Goal: Information Seeking & Learning: Stay updated

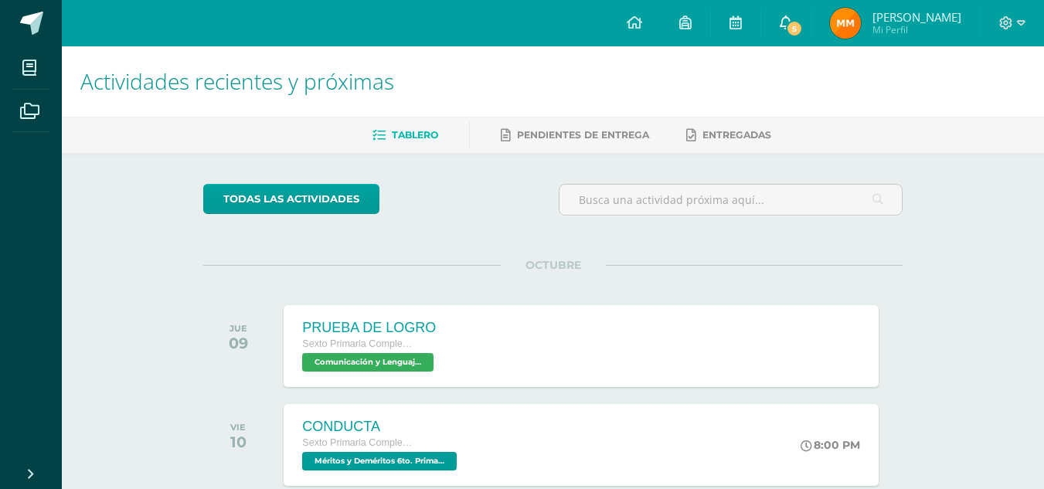
click at [811, 27] on link "5" at bounding box center [785, 23] width 49 height 46
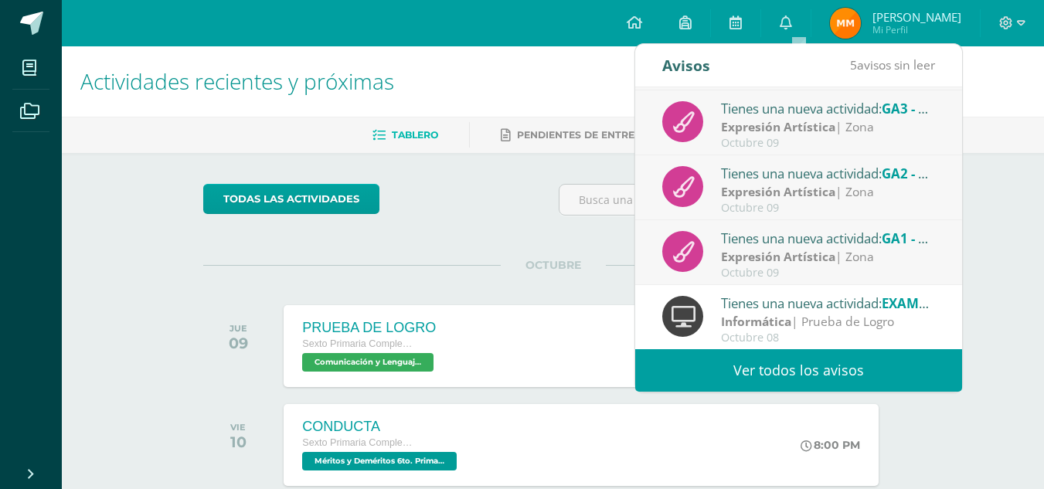
scroll to position [257, 0]
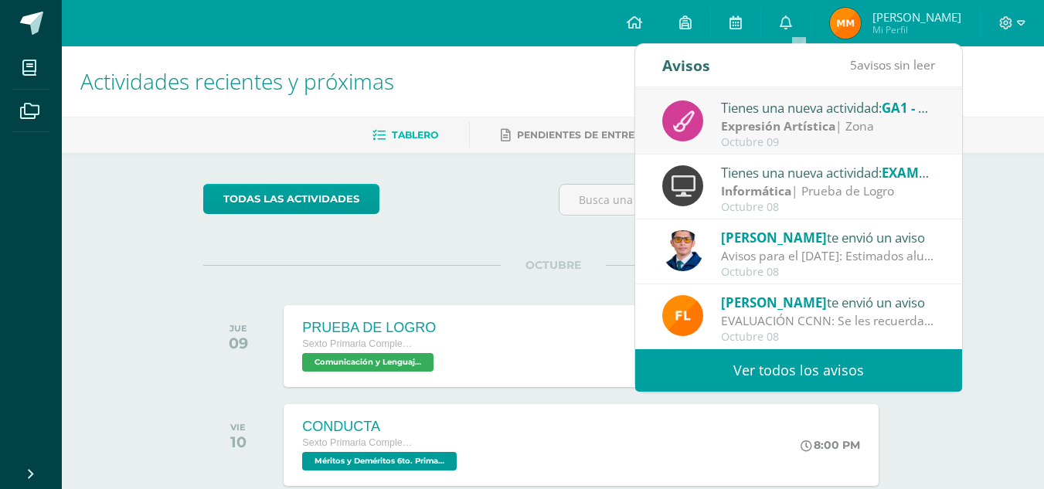
click at [894, 124] on div "Expresión Artística | Zona" at bounding box center [828, 126] width 215 height 18
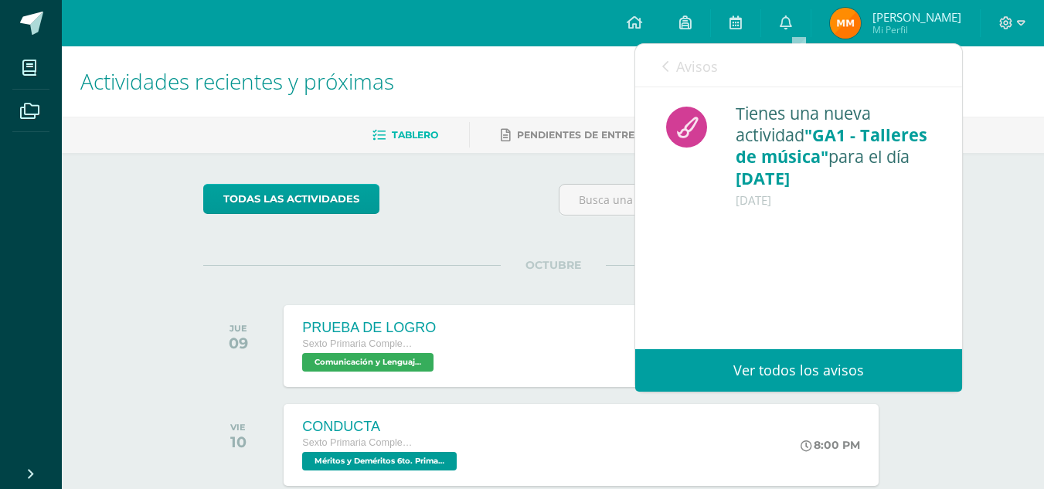
click at [678, 63] on span "Avisos" at bounding box center [697, 66] width 42 height 19
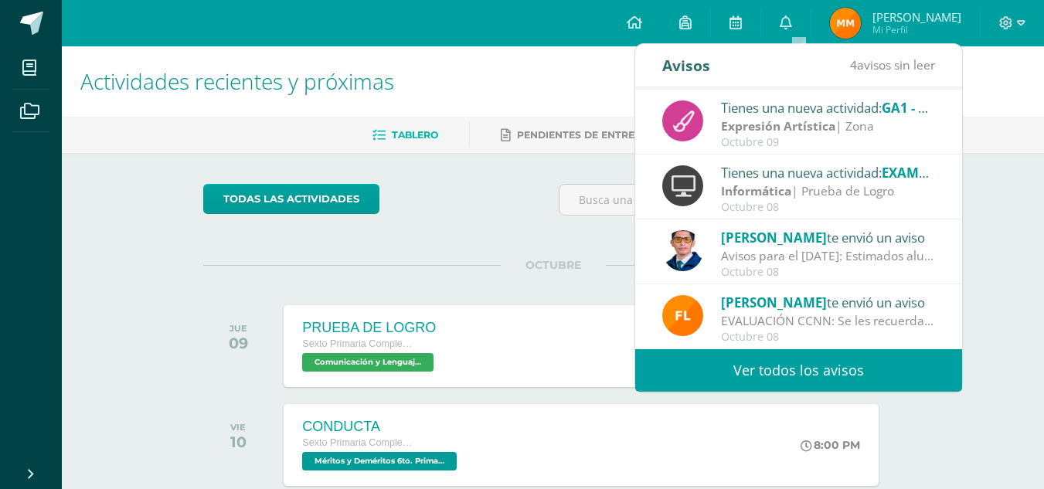
click at [812, 102] on div "Tienes una nueva actividad: GA1 - Talleres de música" at bounding box center [828, 107] width 215 height 20
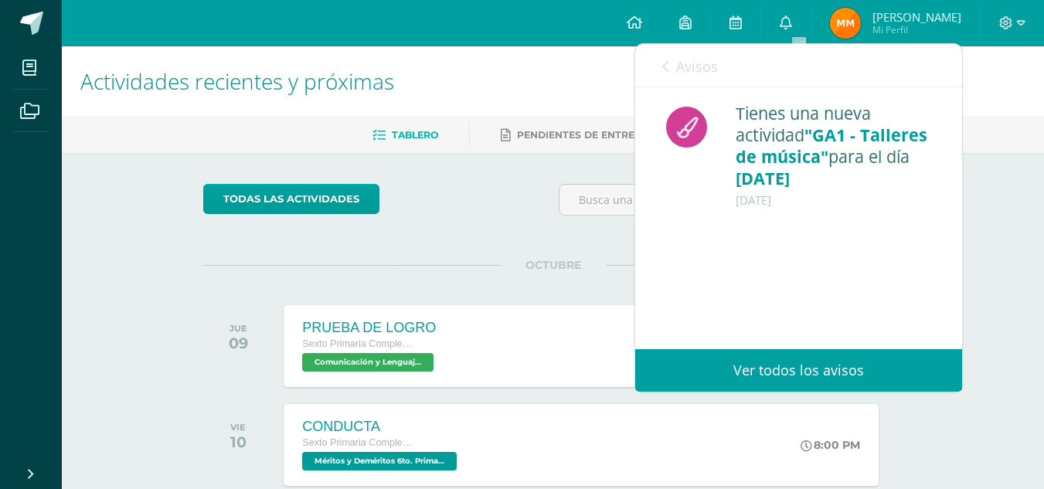
click at [694, 80] on link "Avisos" at bounding box center [690, 66] width 56 height 44
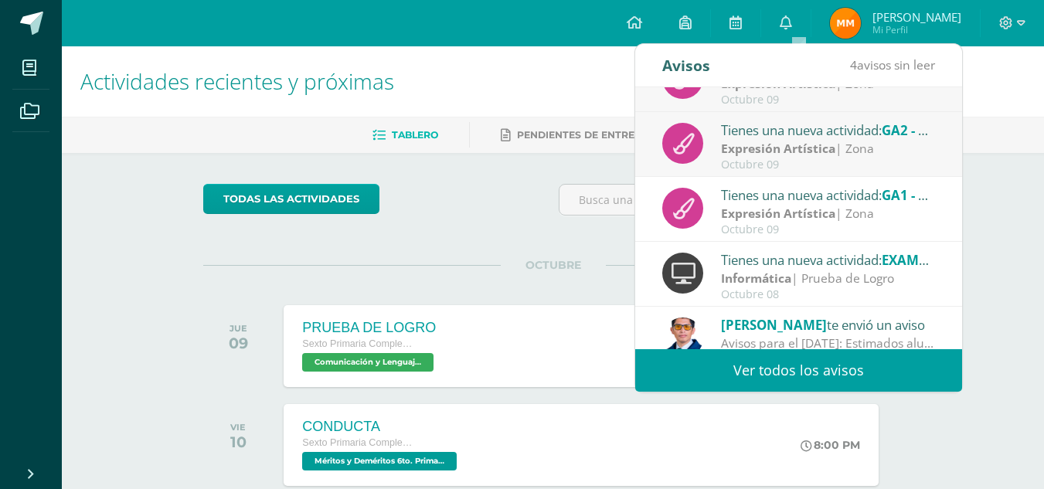
scroll to position [103, 0]
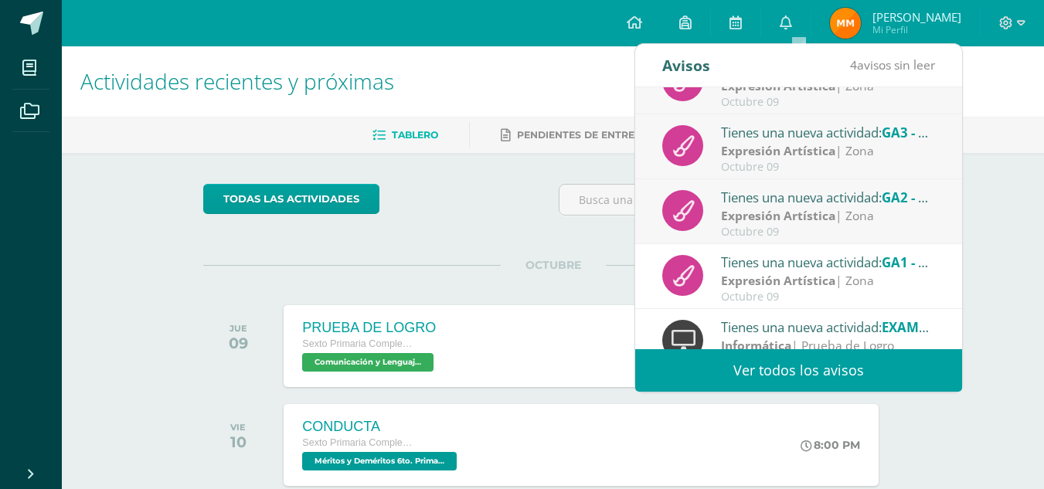
click at [862, 226] on div "Octubre 09" at bounding box center [828, 232] width 215 height 13
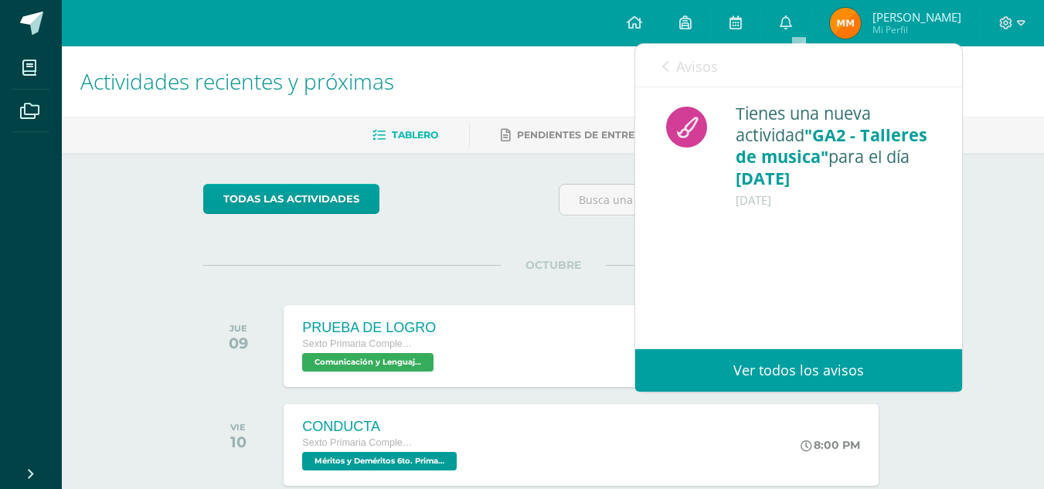
click at [722, 66] on div "Avisos 3 avisos sin leer Avisos" at bounding box center [798, 65] width 327 height 43
click at [684, 70] on span "Avisos" at bounding box center [697, 66] width 42 height 19
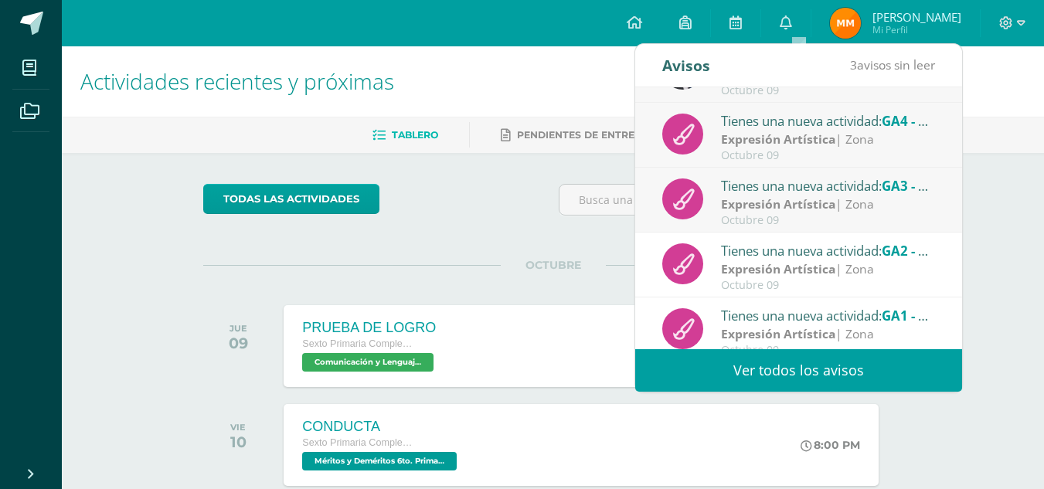
scroll to position [26, 0]
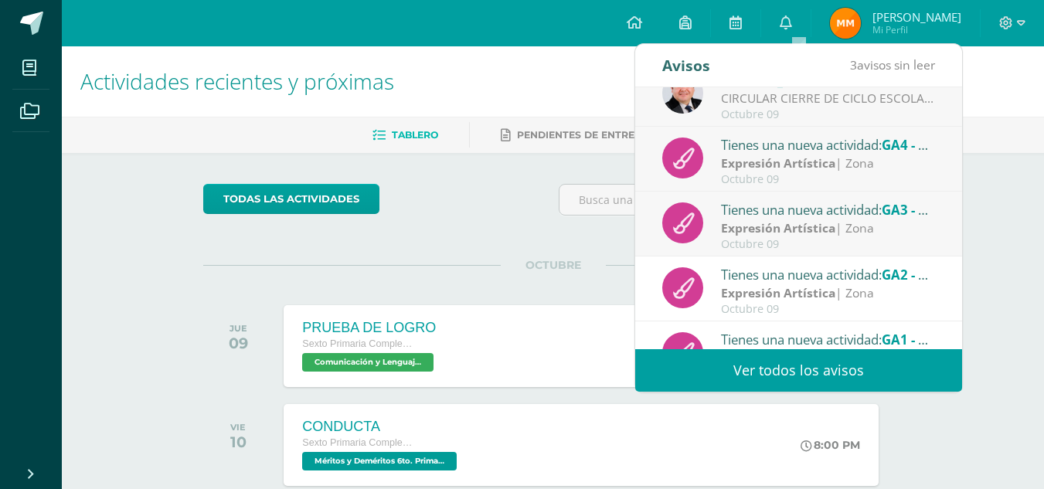
click at [848, 226] on div "Expresión Artística | Zona" at bounding box center [828, 229] width 215 height 18
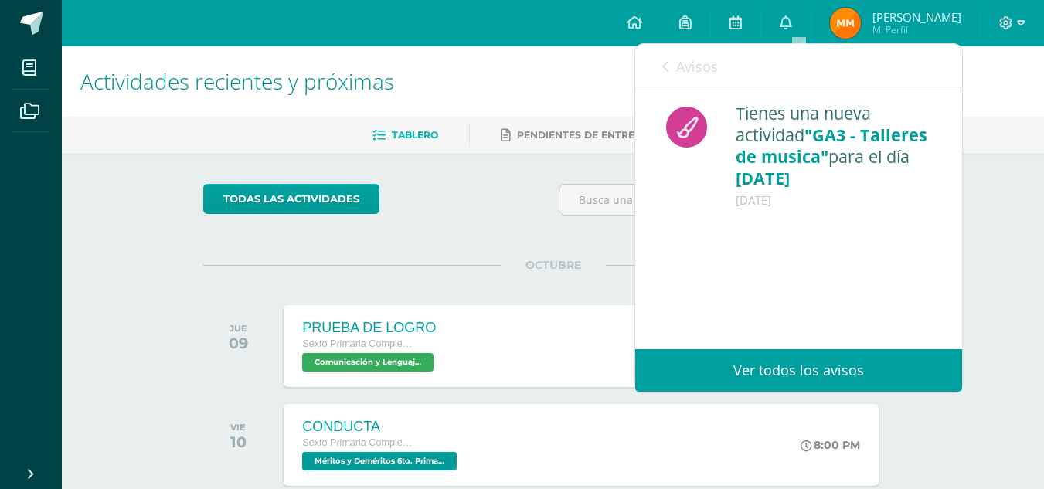
click at [647, 55] on div "Avisos 2 avisos sin leer Avisos" at bounding box center [798, 65] width 327 height 43
click at [672, 56] on link "Avisos" at bounding box center [690, 66] width 56 height 44
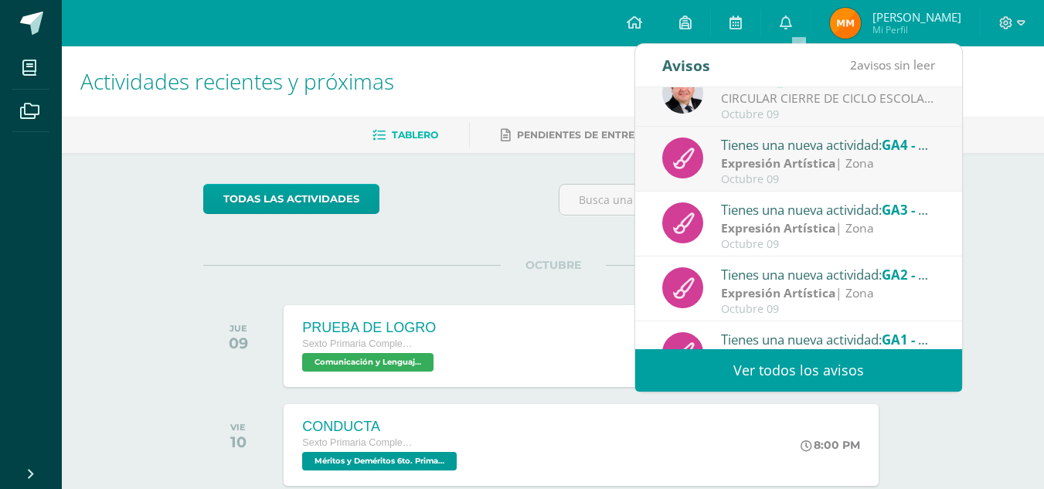
click at [798, 143] on div "Tienes una nueva actividad: GA4 - Talleres de musica" at bounding box center [828, 144] width 215 height 20
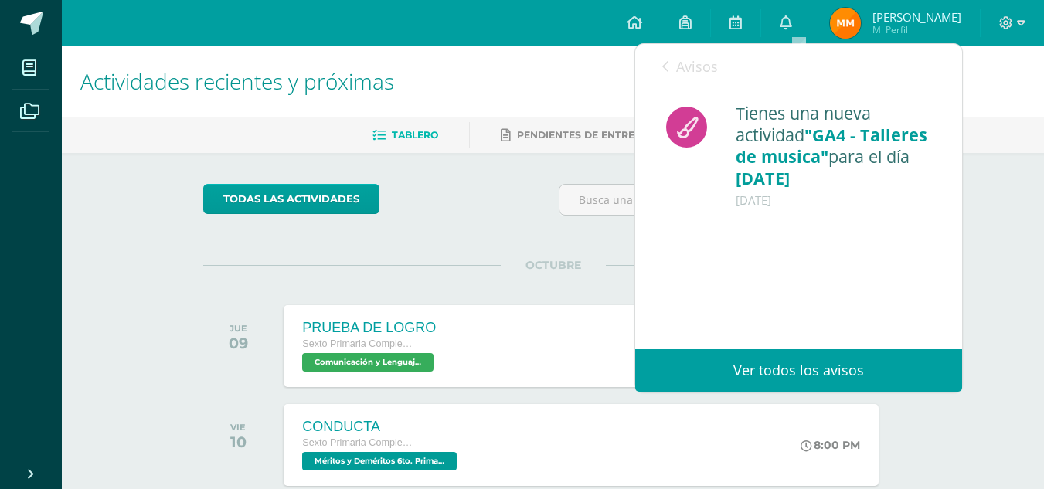
click at [694, 58] on span "Avisos" at bounding box center [697, 66] width 42 height 19
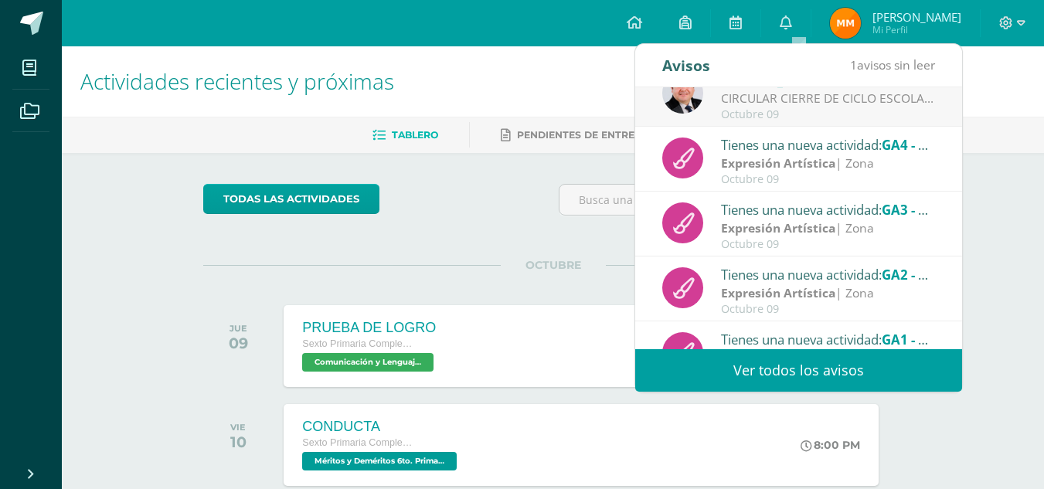
click at [818, 107] on div "CIRCULAR CIERRE DE CICLO ESCOLAR 2025: Buenas tardes estimados Padres y Madres …" at bounding box center [828, 99] width 215 height 18
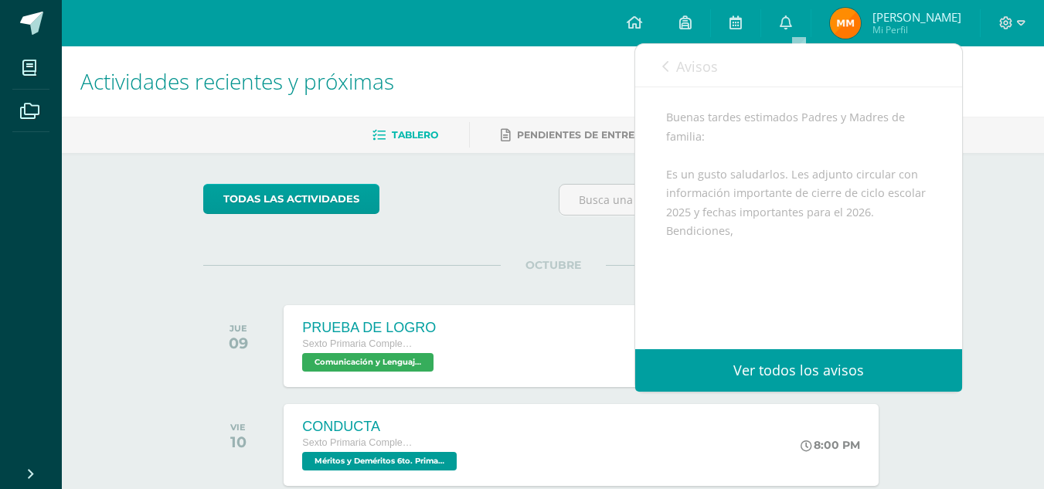
scroll to position [226, 0]
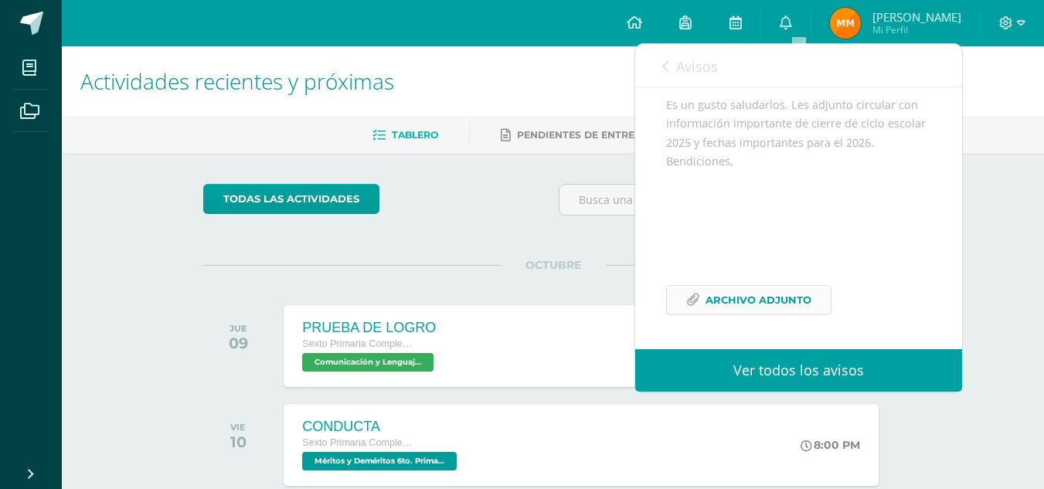
click at [792, 294] on span "Archivo Adjunto" at bounding box center [759, 300] width 106 height 29
